Goal: Transaction & Acquisition: Download file/media

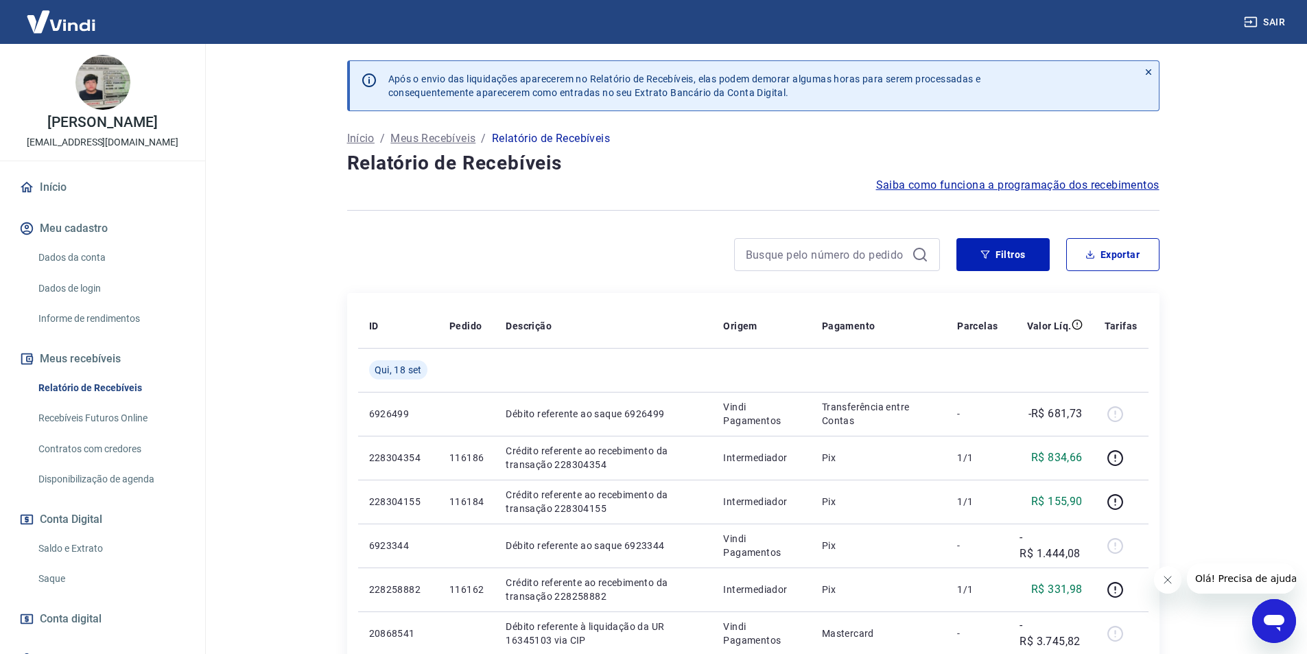
click at [67, 189] on link "Início" at bounding box center [102, 187] width 172 height 30
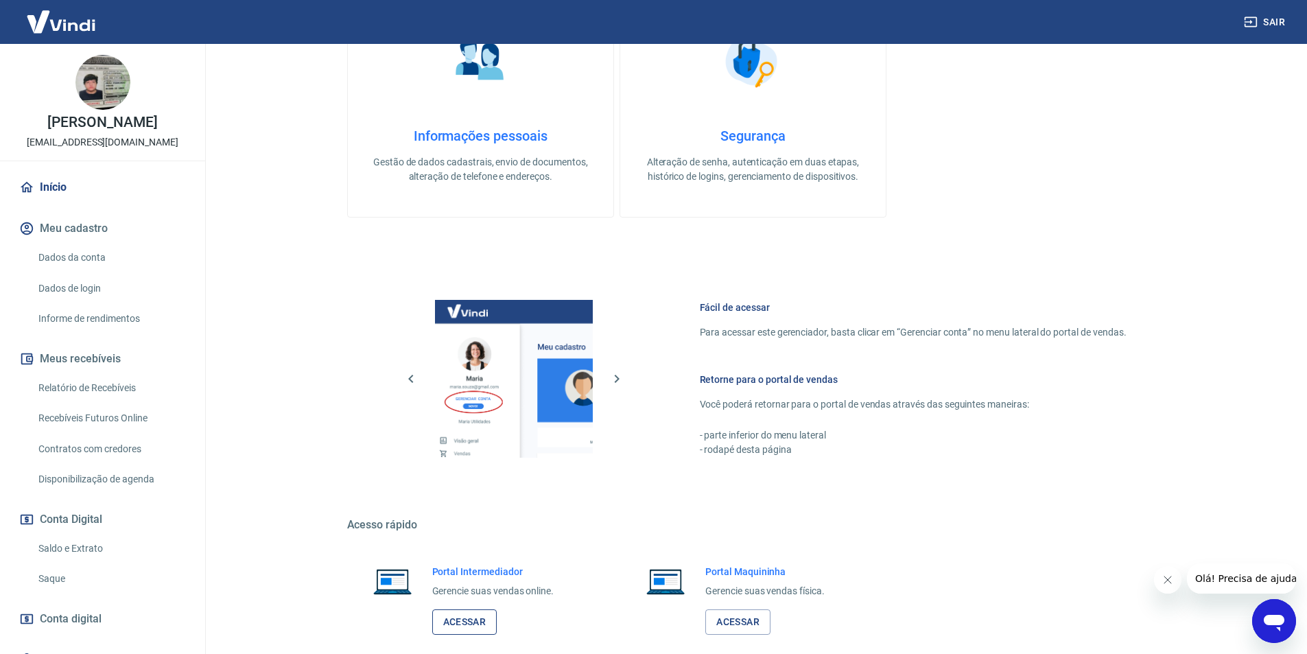
scroll to position [416, 0]
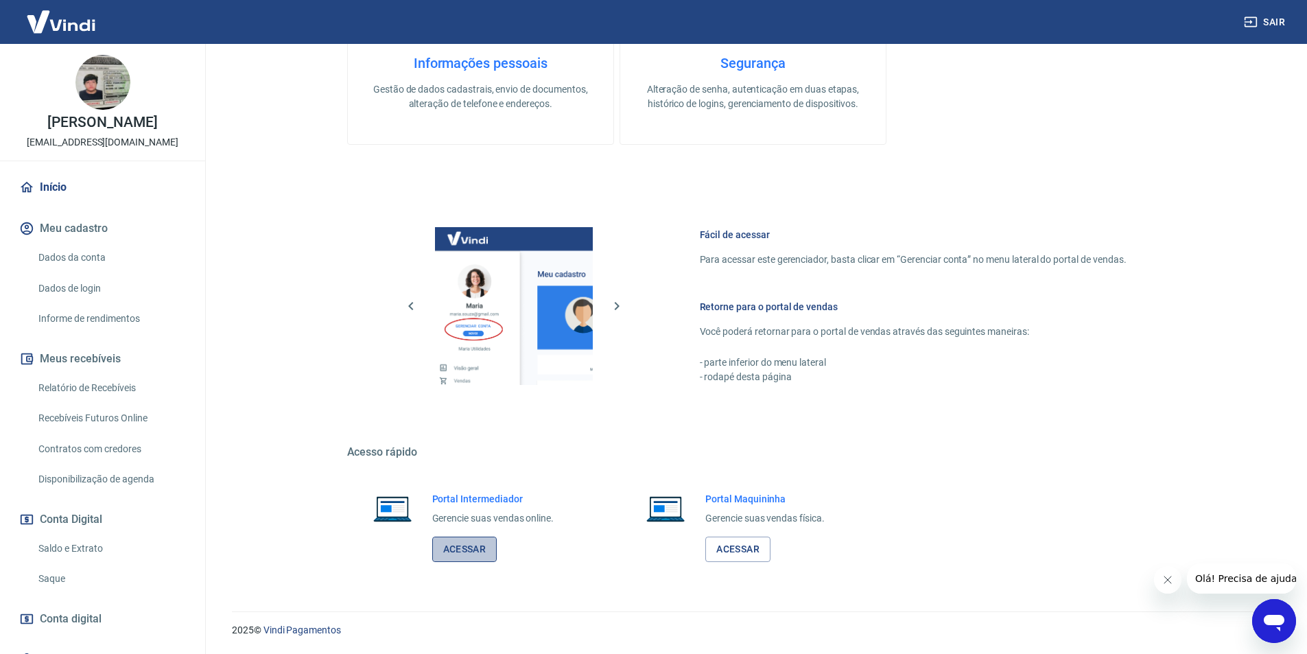
click at [453, 545] on link "Acessar" at bounding box center [464, 549] width 65 height 25
click at [78, 188] on link "Início" at bounding box center [102, 187] width 172 height 30
click at [480, 547] on link "Acessar" at bounding box center [464, 549] width 65 height 25
click at [64, 541] on link "Saldo e Extrato" at bounding box center [111, 548] width 156 height 28
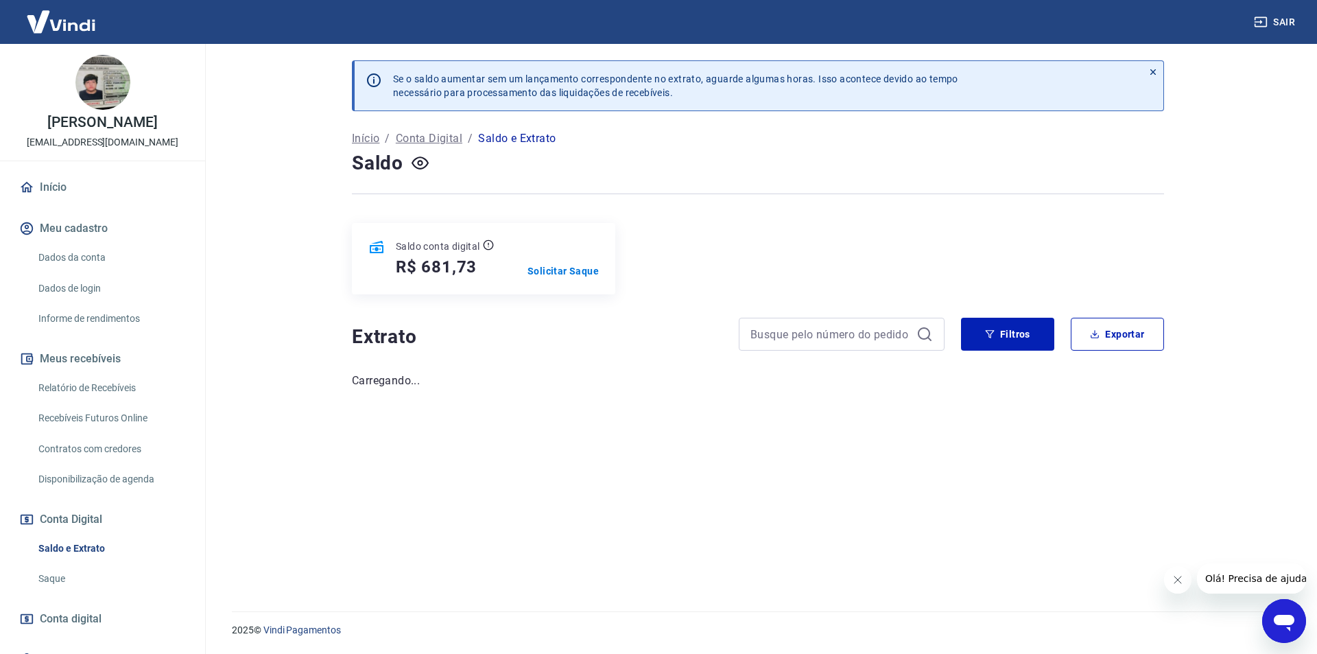
click at [76, 387] on link "Relatório de Recebíveis" at bounding box center [111, 388] width 156 height 28
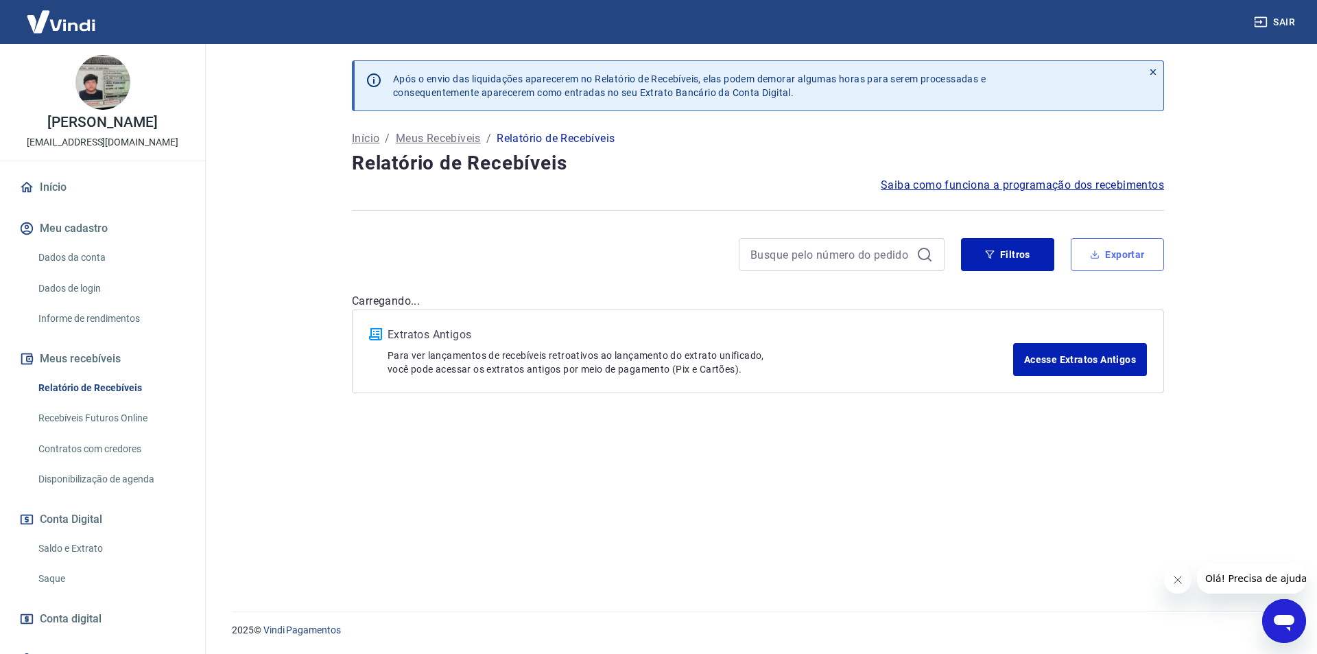
click at [1120, 252] on button "Exportar" at bounding box center [1117, 254] width 93 height 33
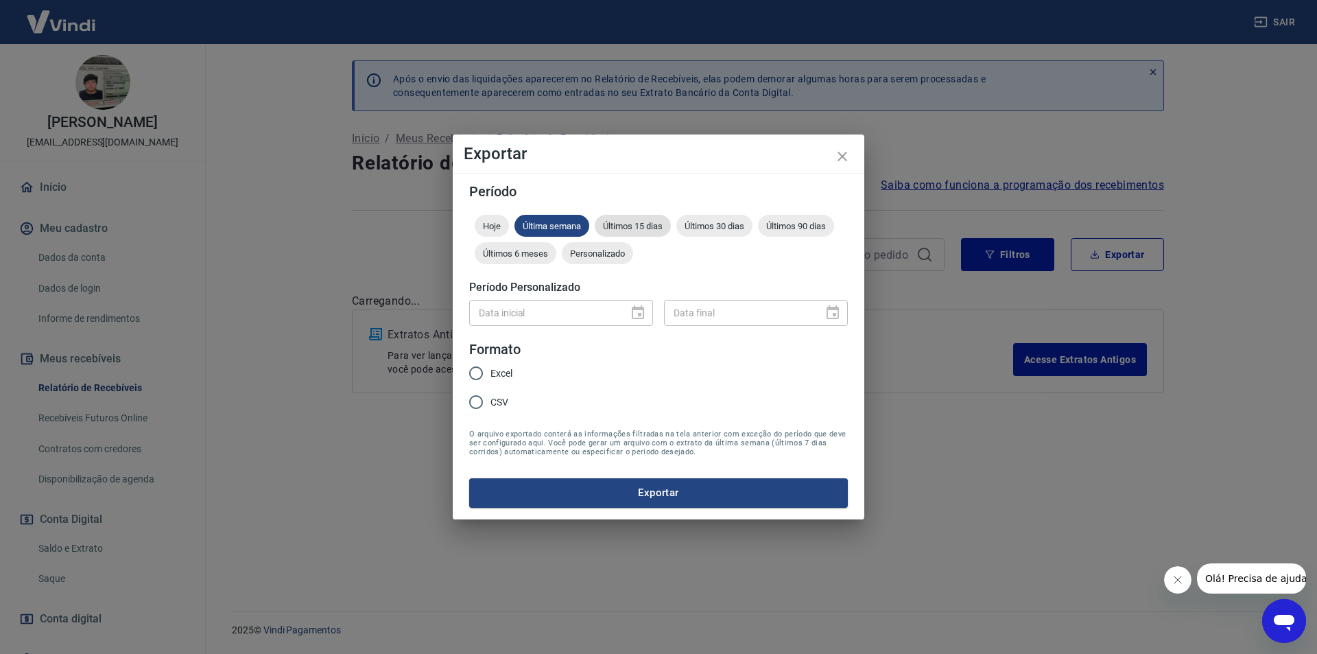
click at [649, 225] on span "Últimos 15 dias" at bounding box center [633, 226] width 76 height 10
click at [487, 373] on input "Excel" at bounding box center [476, 373] width 29 height 29
radio input "true"
click at [586, 491] on button "Exportar" at bounding box center [658, 492] width 379 height 29
